Goal: Check status: Check status

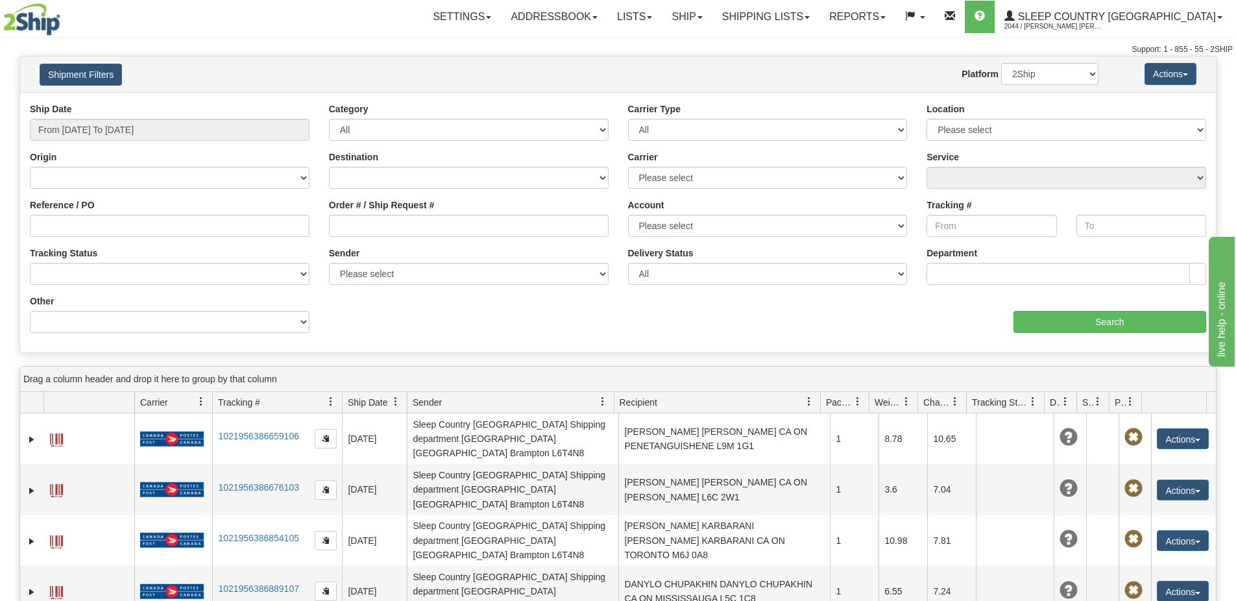
click at [386, 214] on div "Order # / Ship Request #" at bounding box center [469, 218] width 280 height 38
click at [380, 224] on input "Order # / Ship Request #" at bounding box center [469, 226] width 280 height 22
paste input "9000H955314"
type input "9000H955314"
click at [130, 126] on input "From [DATE] To [DATE]" at bounding box center [170, 130] width 280 height 22
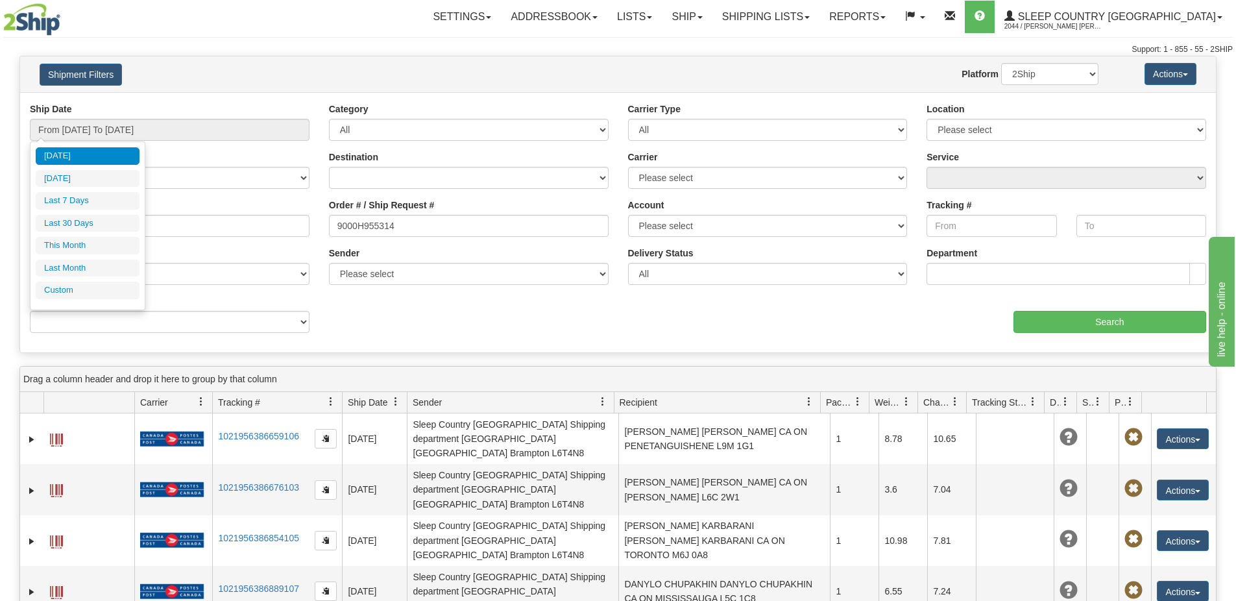
drag, startPoint x: 118, startPoint y: 223, endPoint x: 626, endPoint y: 236, distance: 508.4
click at [117, 223] on li "Last 30 Days" at bounding box center [88, 224] width 104 height 18
type input "From [DATE] To [DATE]"
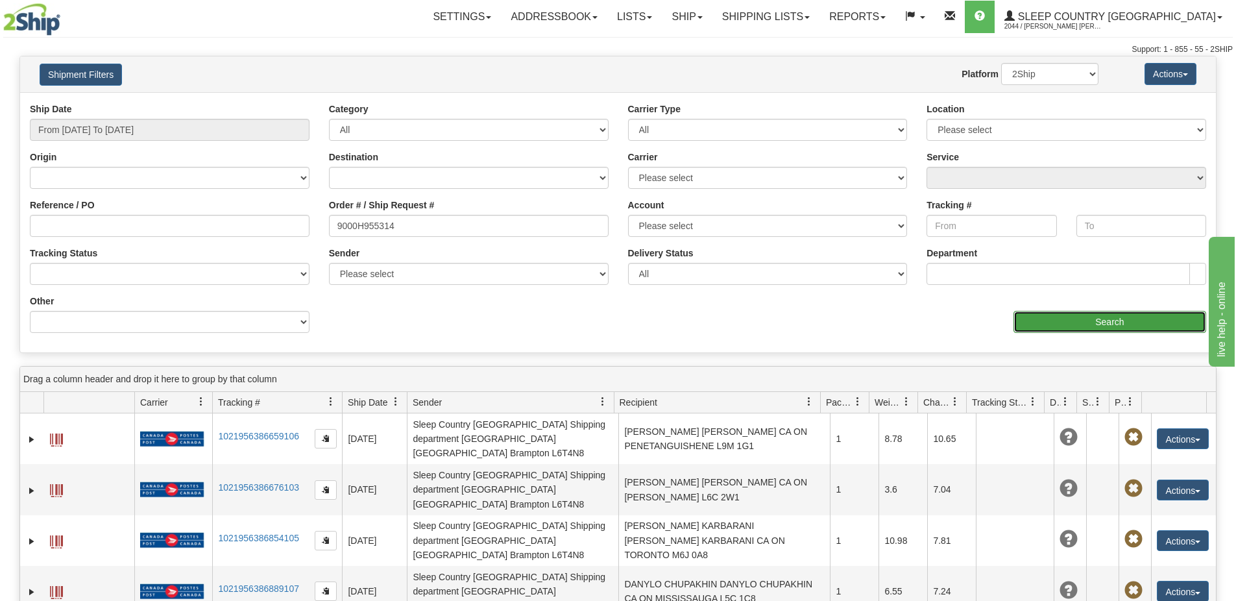
click at [1121, 323] on input "Search" at bounding box center [1110, 322] width 193 height 22
